Goal: Use online tool/utility

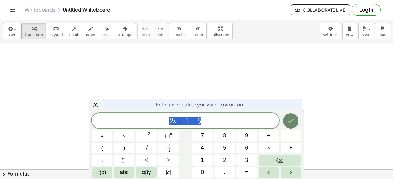
click at [294, 124] on icon "Done" at bounding box center [290, 120] width 7 height 7
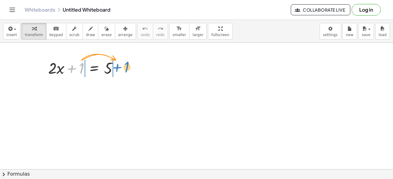
drag, startPoint x: 82, startPoint y: 68, endPoint x: 126, endPoint y: 67, distance: 44.8
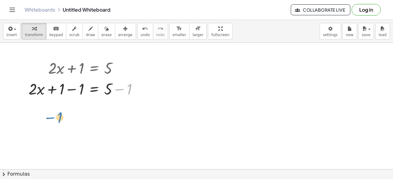
drag, startPoint x: 142, startPoint y: 92, endPoint x: 72, endPoint y: 117, distance: 75.0
click at [72, 117] on div "+ · 2 · x + 1 = 5 − 1 + · 2 · x = 5 + 1 − 1 + − 1" at bounding box center [196, 170] width 393 height 254
drag, startPoint x: 115, startPoint y: 68, endPoint x: 118, endPoint y: 68, distance: 3.7
click at [94, 68] on div "+ · 2 · x + 1 = 5" at bounding box center [94, 68] width 0 height 0
drag, startPoint x: 118, startPoint y: 68, endPoint x: 55, endPoint y: 116, distance: 79.2
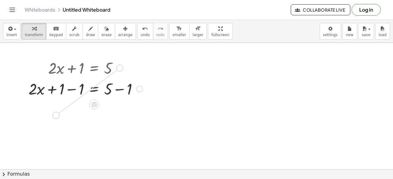
click at [55, 116] on div "+ · 2 · x + 1 = 5 + · 2 · x = 5 + 1 − 1 + − 1" at bounding box center [196, 170] width 393 height 254
drag, startPoint x: 138, startPoint y: 90, endPoint x: 87, endPoint y: 119, distance: 58.5
click at [87, 119] on div "+ · 2 · x + 1 = 5 + · 2 · x = 5 + 1 − 1 + − 1 + · 2 · x + 1 = 5" at bounding box center [196, 170] width 393 height 254
drag, startPoint x: 140, startPoint y: 90, endPoint x: 85, endPoint y: 113, distance: 60.0
click at [85, 113] on div "+ · 2 · x + 1 = 5 + · 2 · x = 5 + 1 − 1 + − 1 + · 2 · x + 1 = 5" at bounding box center [196, 170] width 393 height 254
